Goal: Information Seeking & Learning: Learn about a topic

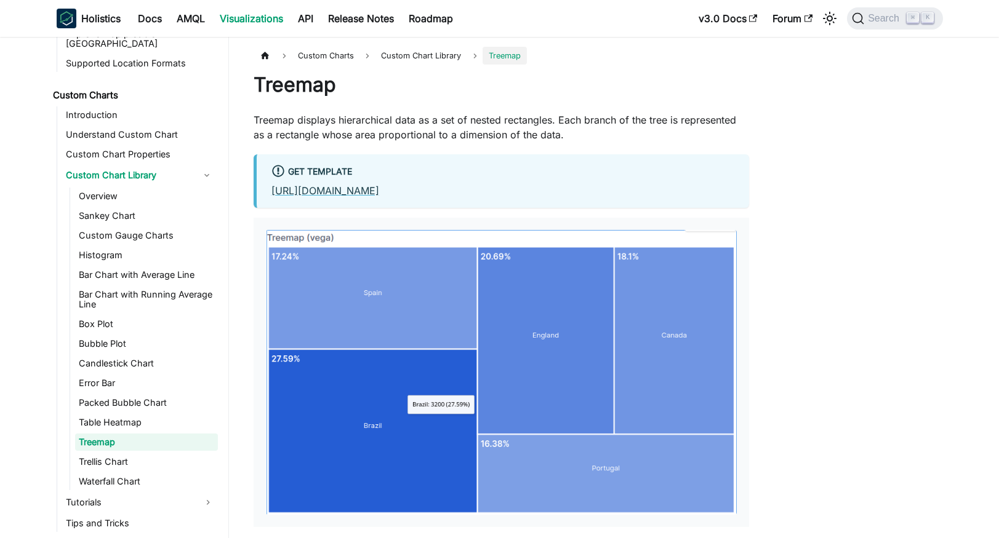
scroll to position [650, 0]
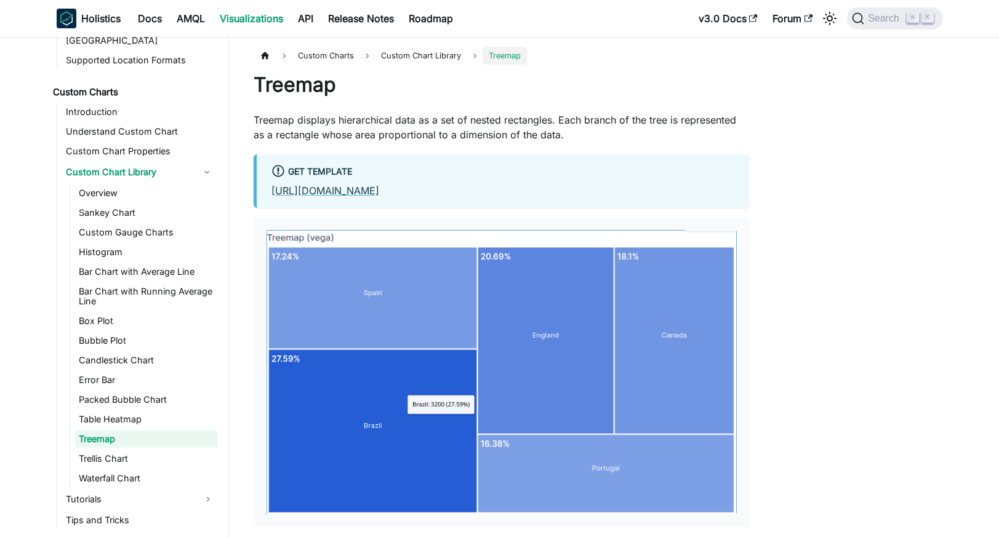
click at [348, 54] on span "Custom Charts" at bounding box center [326, 56] width 68 height 18
click at [145, 452] on link "Trellis Chart" at bounding box center [146, 458] width 143 height 17
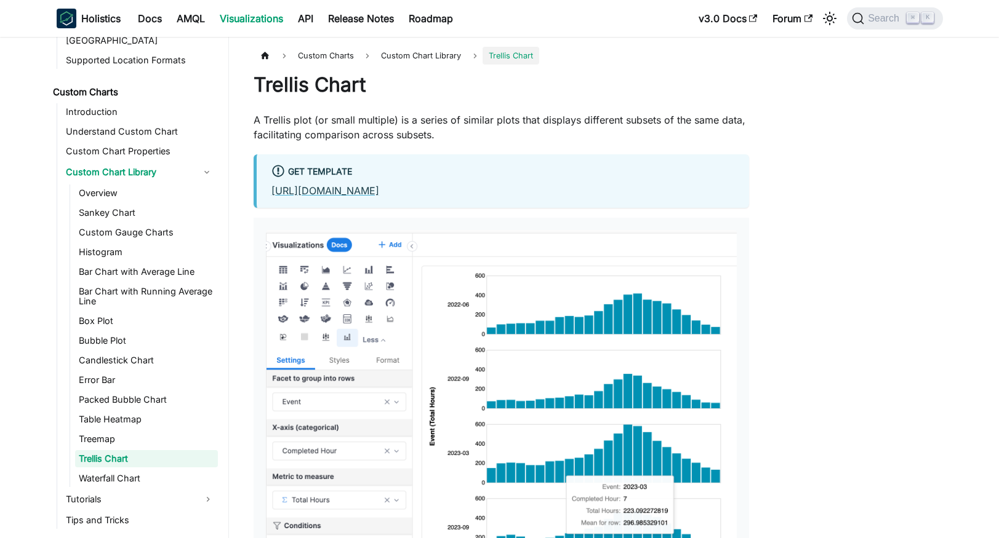
scroll to position [669, 0]
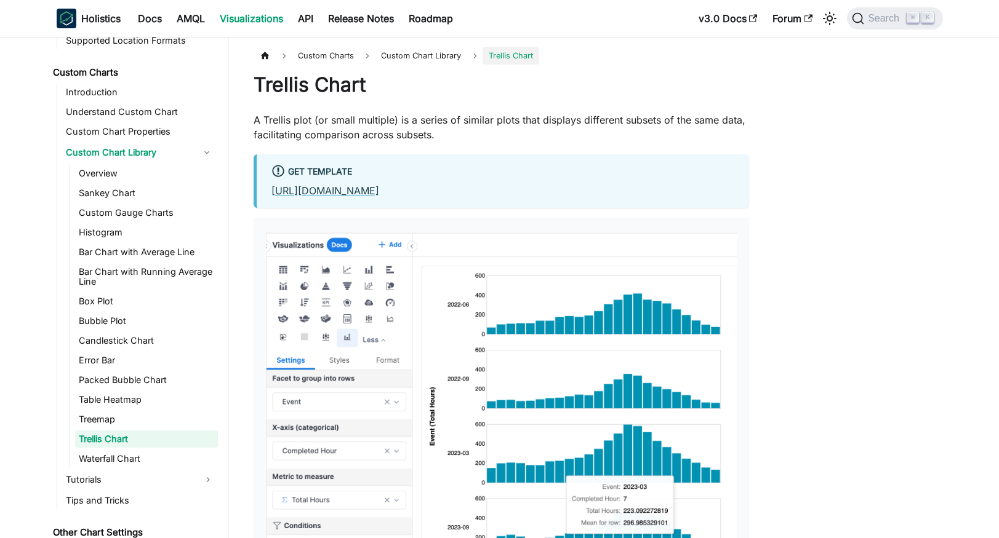
click at [166, 436] on link "Trellis Chart" at bounding box center [146, 439] width 143 height 17
click at [159, 450] on link "Waterfall Chart" at bounding box center [146, 458] width 143 height 17
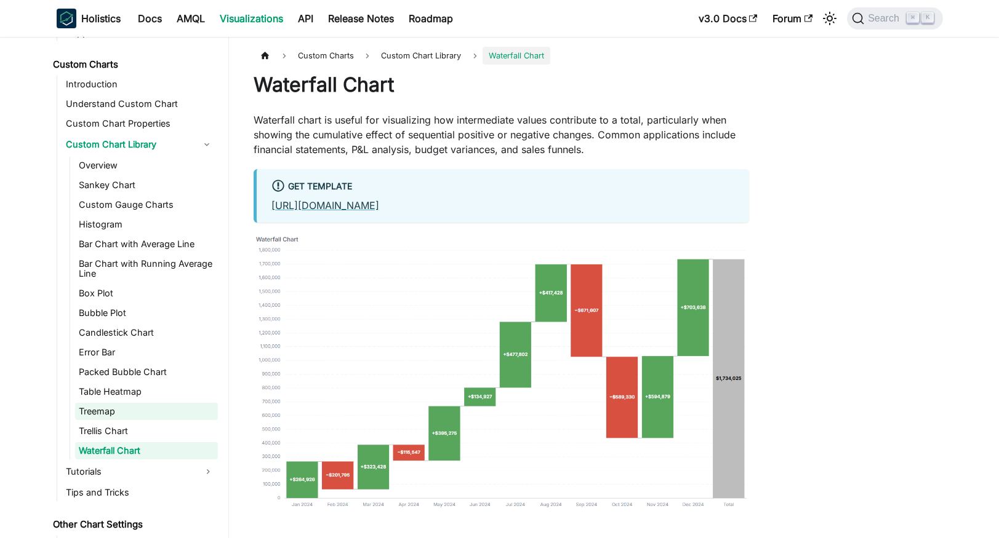
scroll to position [677, 0]
click at [154, 161] on link "Overview" at bounding box center [146, 166] width 143 height 17
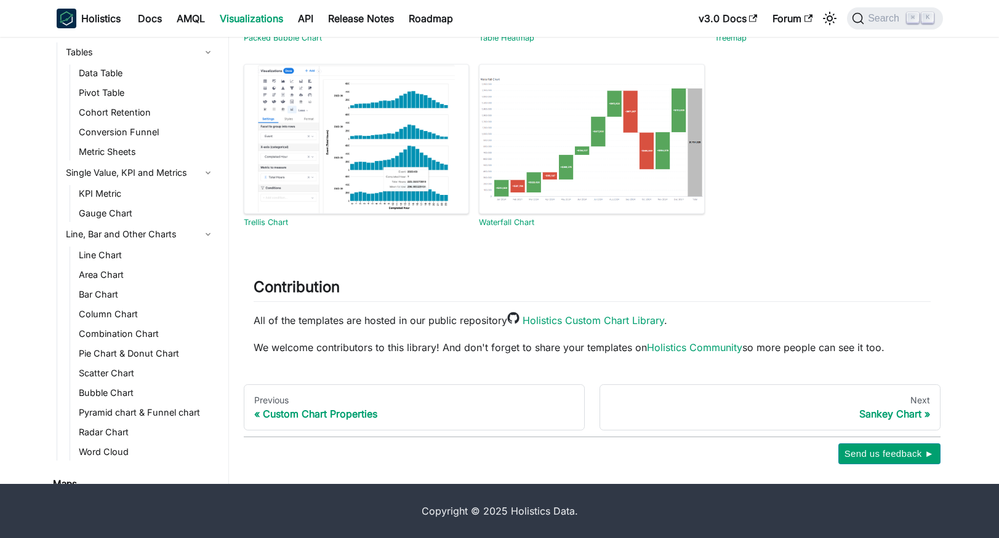
scroll to position [2, 0]
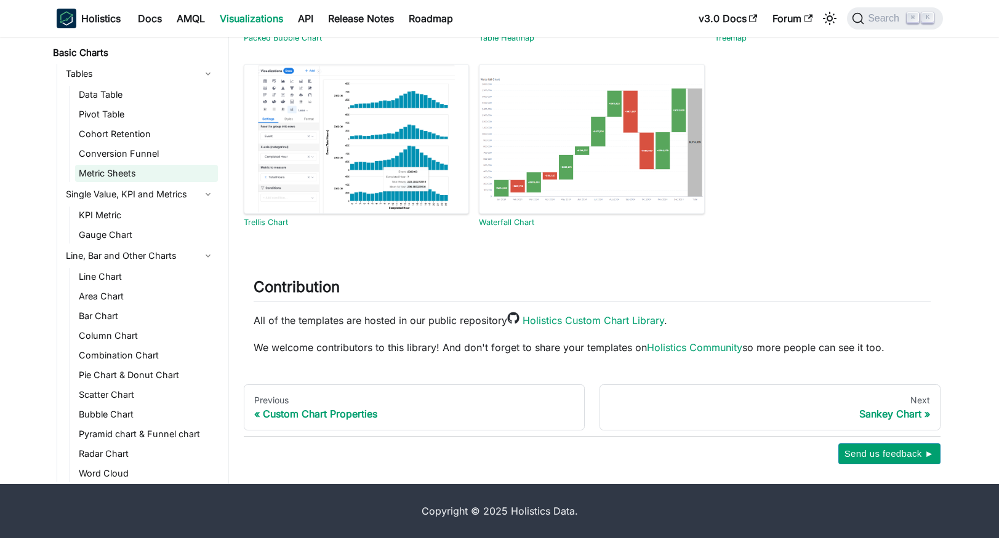
click at [145, 177] on link "Metric Sheets" at bounding box center [146, 173] width 143 height 17
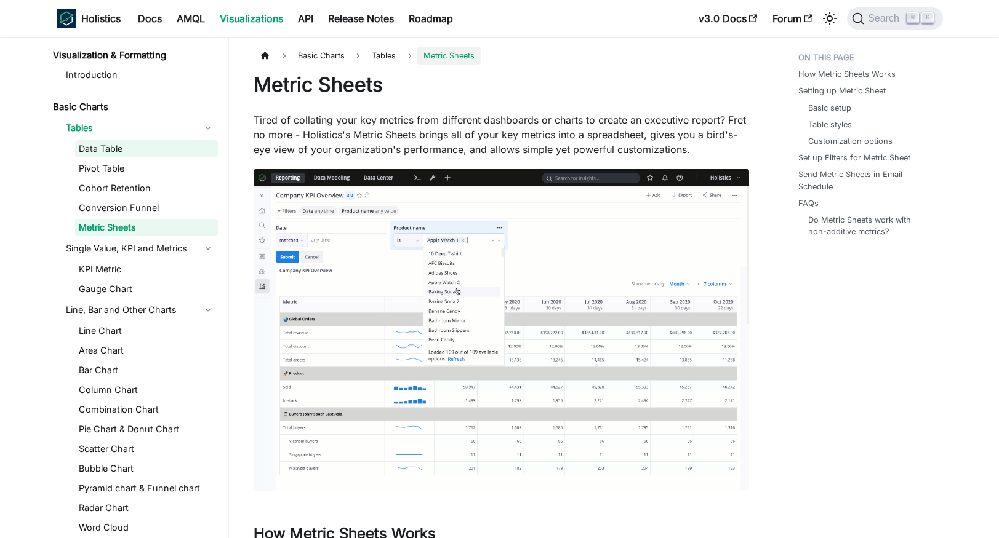
click at [151, 152] on link "Data Table" at bounding box center [146, 148] width 143 height 17
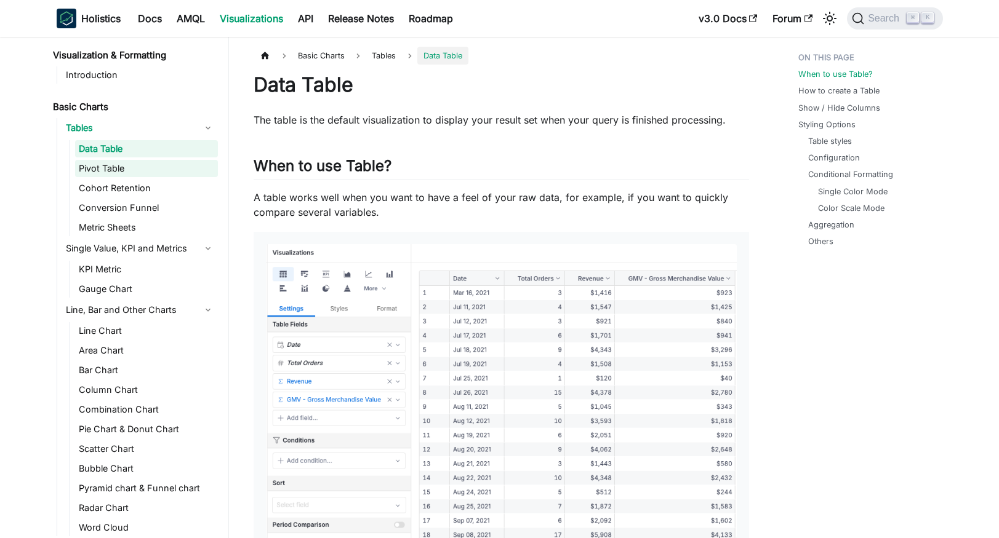
click at [153, 166] on link "Pivot Table" at bounding box center [146, 168] width 143 height 17
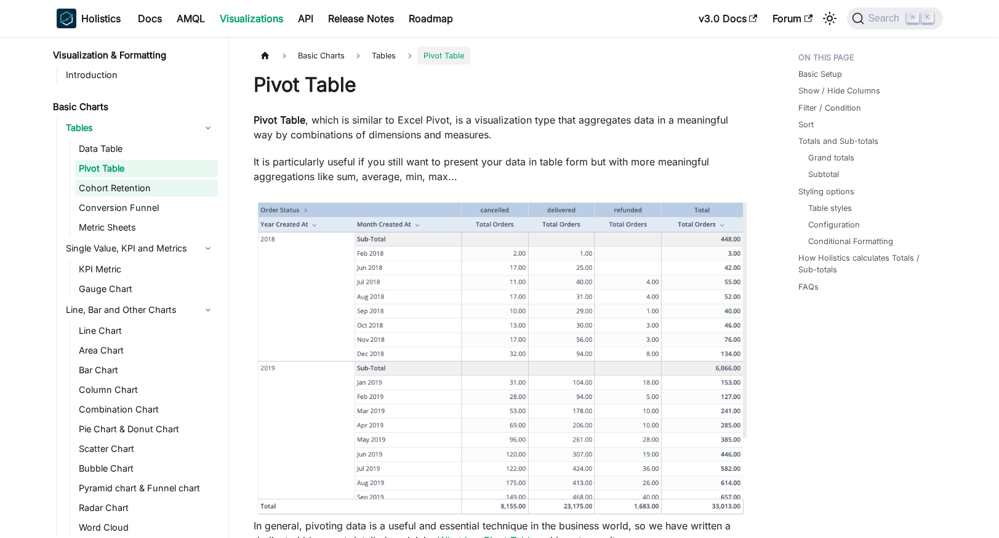
click at [160, 185] on link "Cohort Retention" at bounding box center [146, 188] width 143 height 17
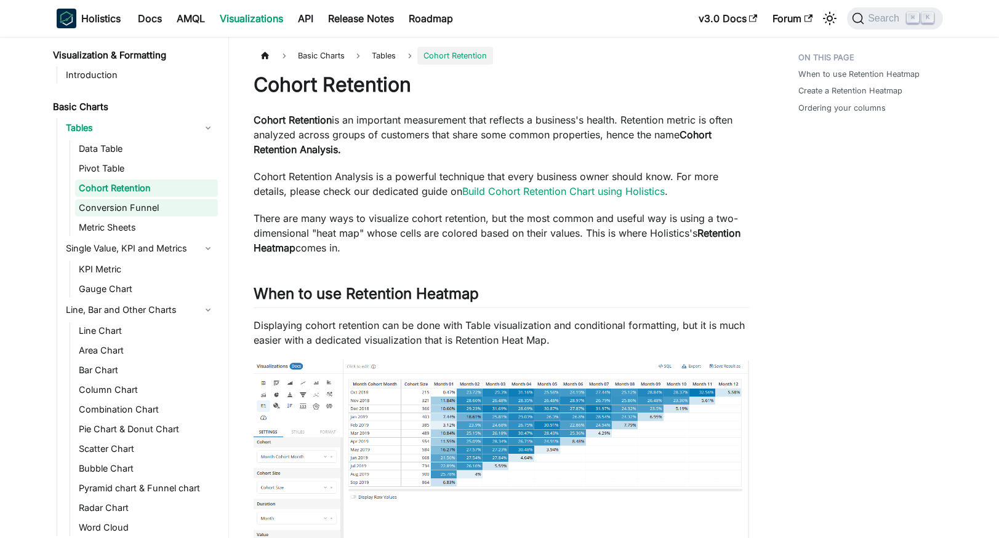
click at [165, 202] on link "Conversion Funnel" at bounding box center [146, 207] width 143 height 17
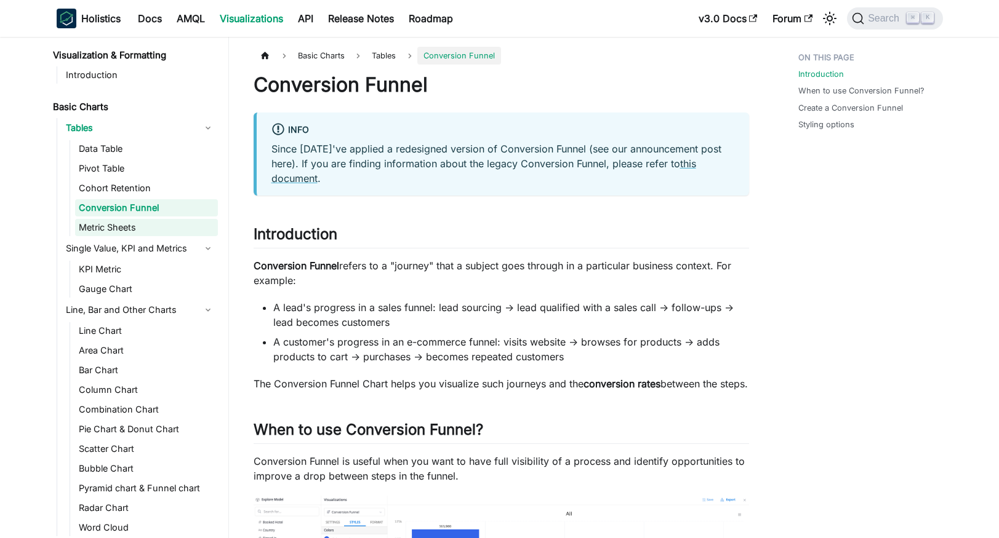
click at [167, 221] on link "Metric Sheets" at bounding box center [146, 227] width 143 height 17
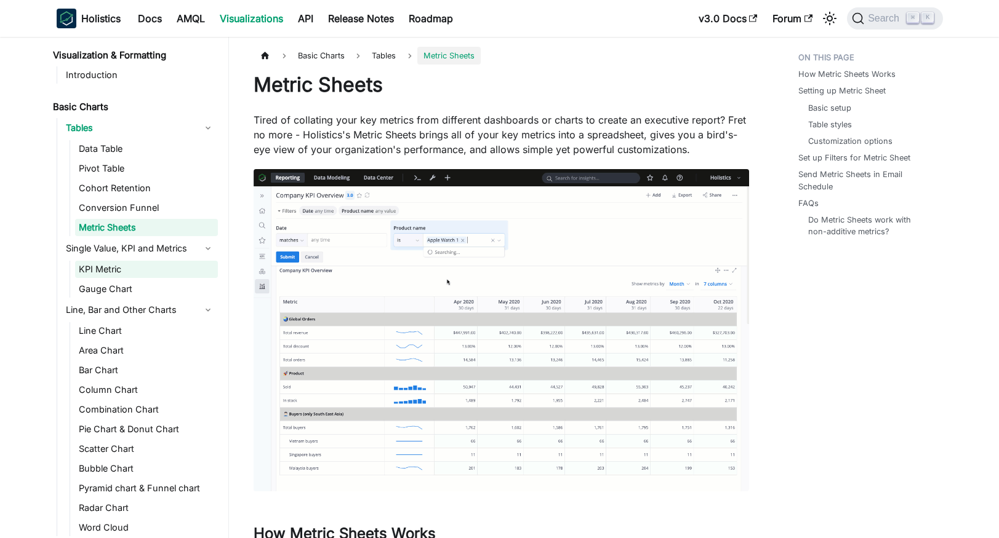
click at [151, 271] on link "KPI Metric" at bounding box center [146, 269] width 143 height 17
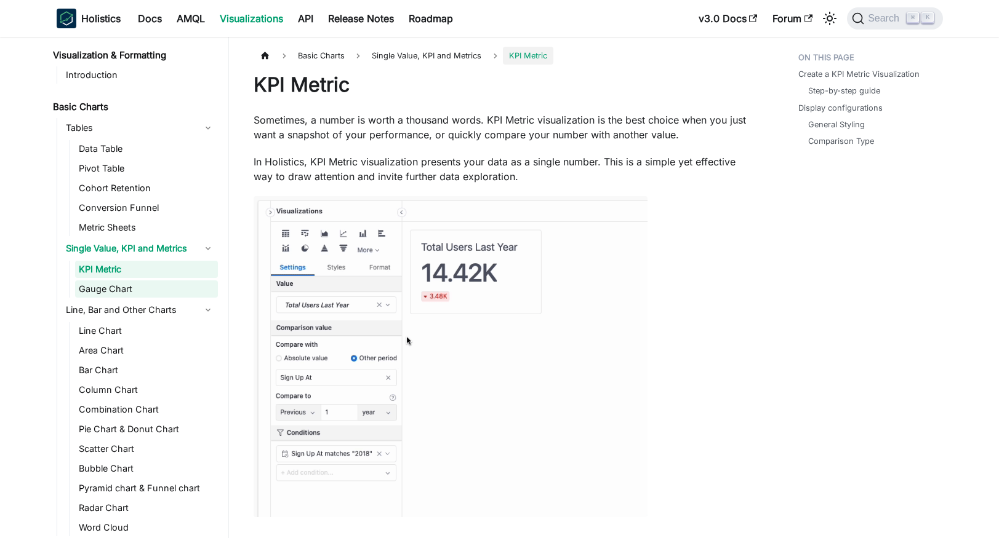
click at [154, 290] on link "Gauge Chart" at bounding box center [146, 289] width 143 height 17
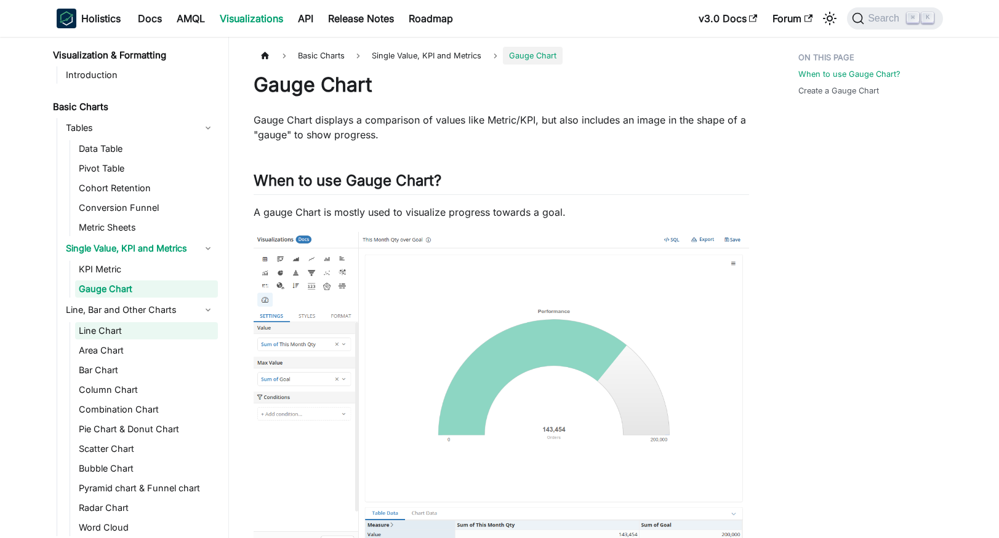
click at [177, 335] on link "Line Chart" at bounding box center [146, 330] width 143 height 17
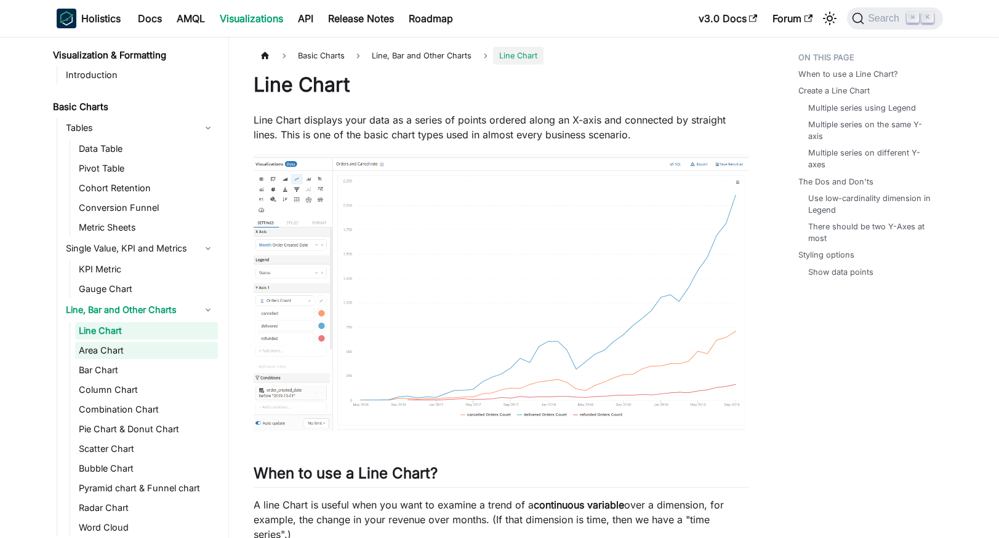
click at [173, 353] on link "Area Chart" at bounding box center [146, 350] width 143 height 17
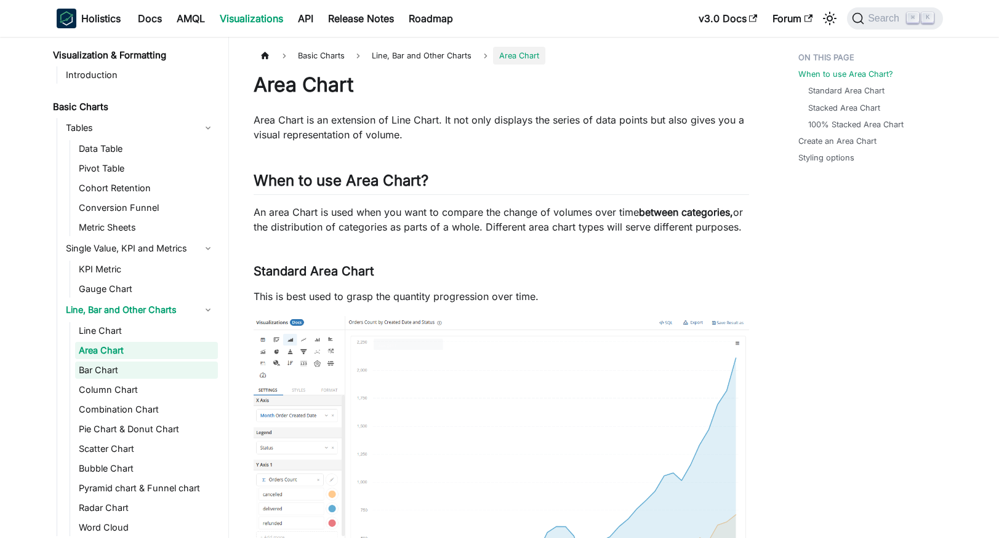
click at [180, 377] on link "Bar Chart" at bounding box center [146, 370] width 143 height 17
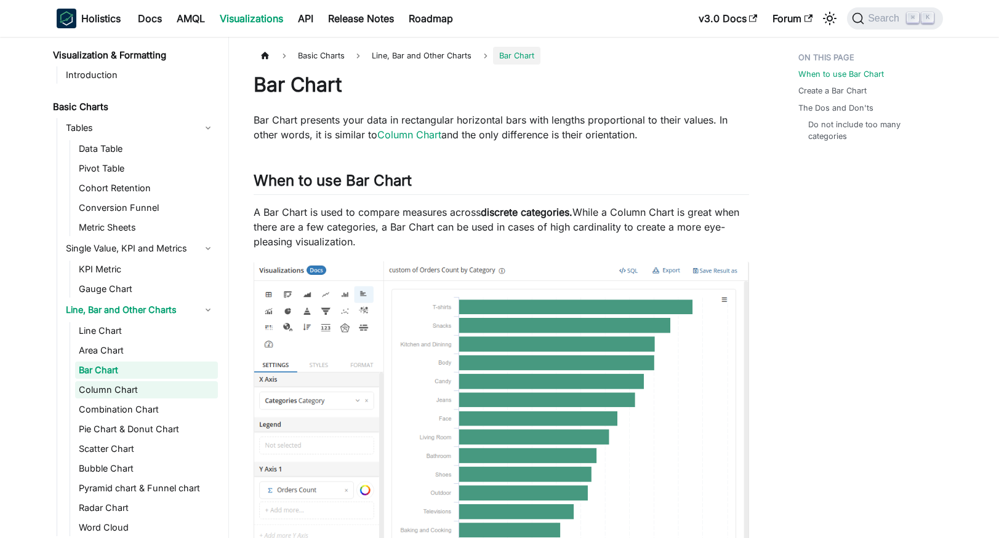
click at [181, 394] on link "Column Chart" at bounding box center [146, 389] width 143 height 17
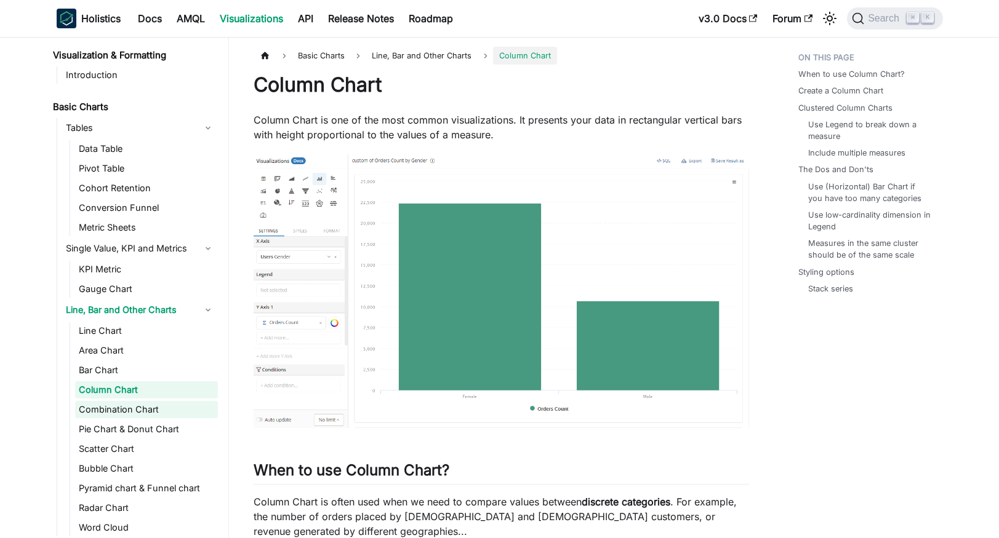
click at [179, 409] on link "Combination Chart" at bounding box center [146, 409] width 143 height 17
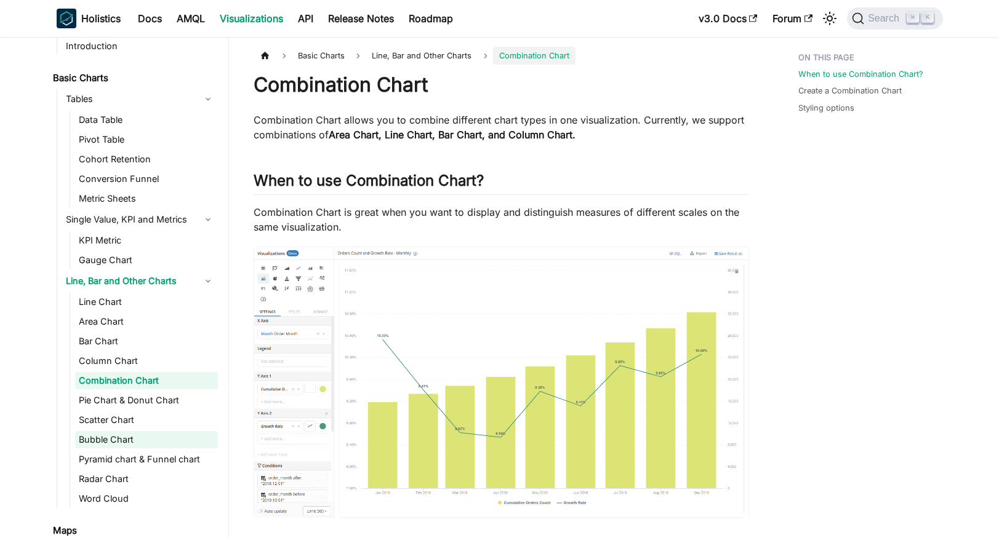
scroll to position [111, 0]
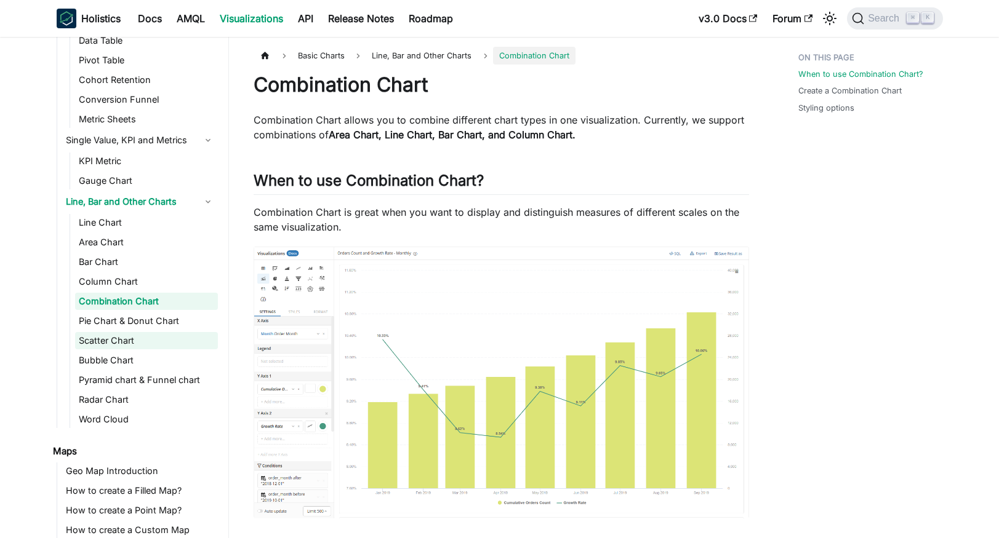
drag, startPoint x: 155, startPoint y: 324, endPoint x: 156, endPoint y: 342, distance: 18.5
click at [156, 324] on link "Pie Chart & Donut Chart" at bounding box center [146, 321] width 143 height 17
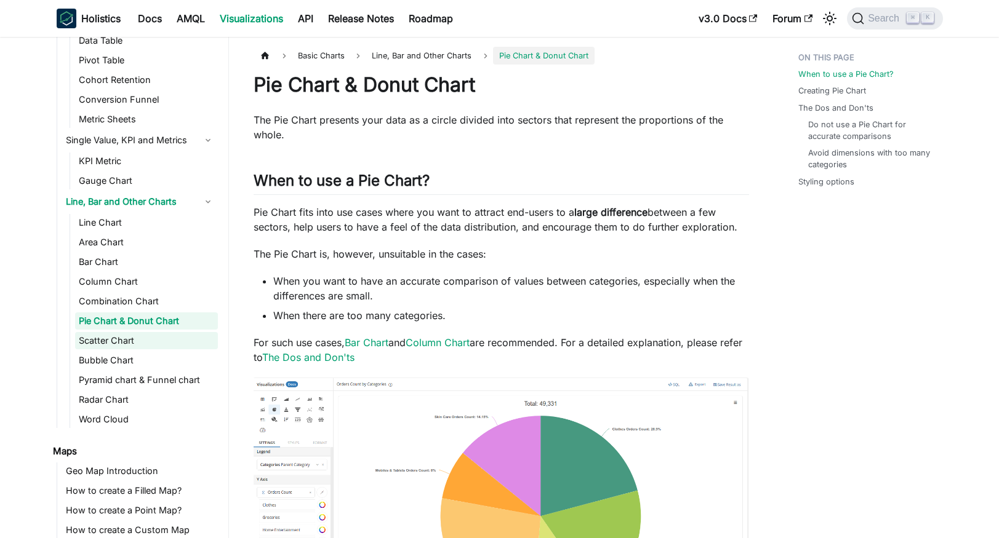
click at [155, 342] on link "Scatter Chart" at bounding box center [146, 340] width 143 height 17
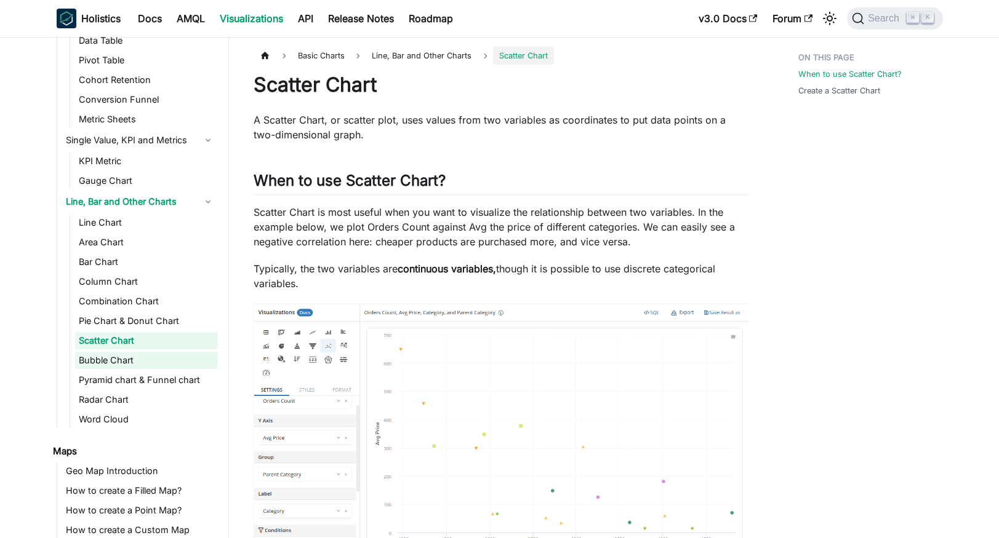
click at [153, 361] on link "Bubble Chart" at bounding box center [146, 360] width 143 height 17
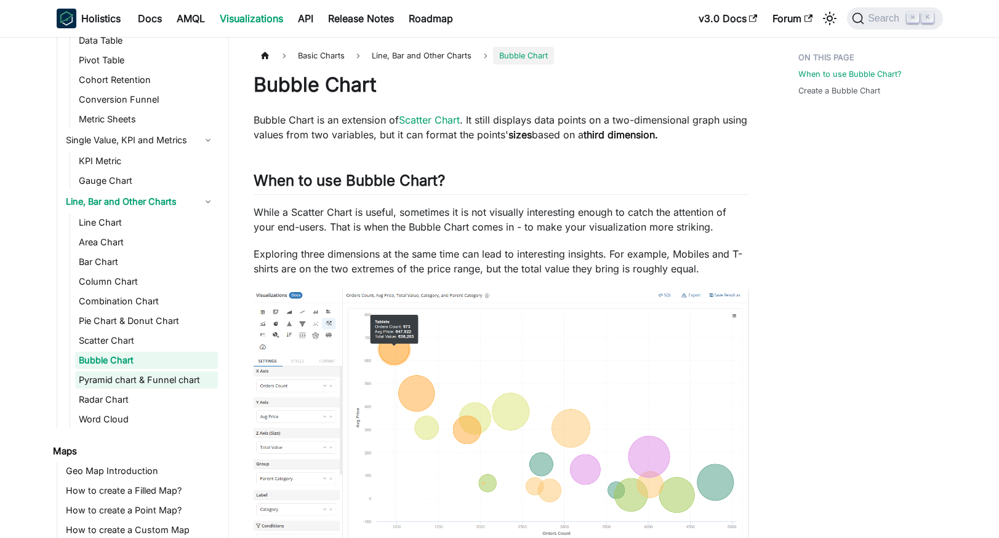
click at [159, 384] on link "Pyramid chart & Funnel chart" at bounding box center [146, 380] width 143 height 17
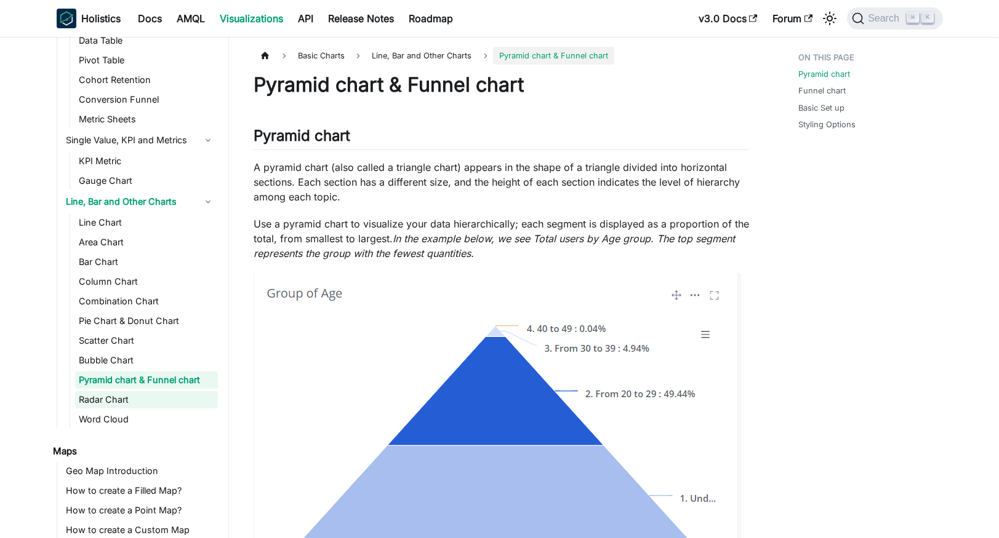
click at [154, 398] on link "Radar Chart" at bounding box center [146, 399] width 143 height 17
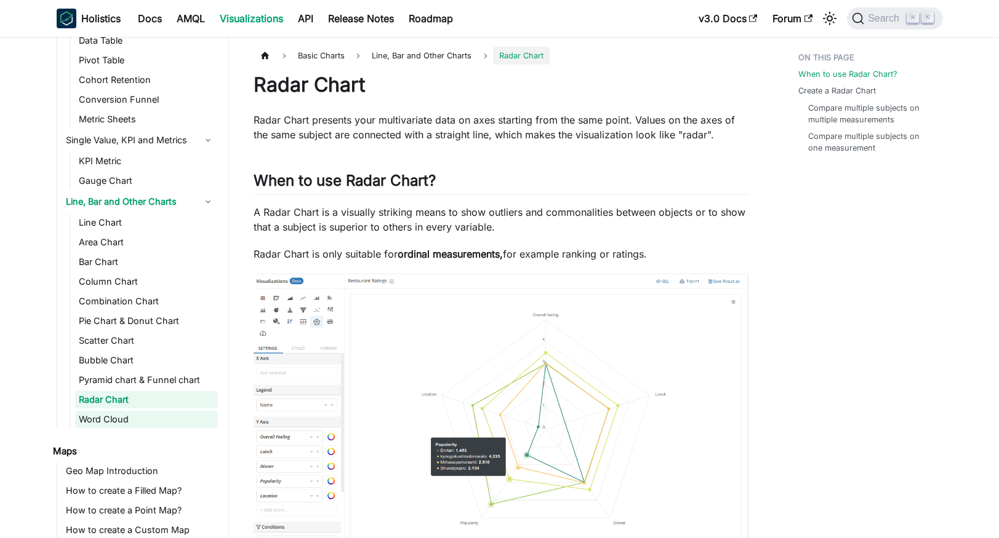
click at [154, 420] on link "Word Cloud" at bounding box center [146, 419] width 143 height 17
